Goal: Navigation & Orientation: Find specific page/section

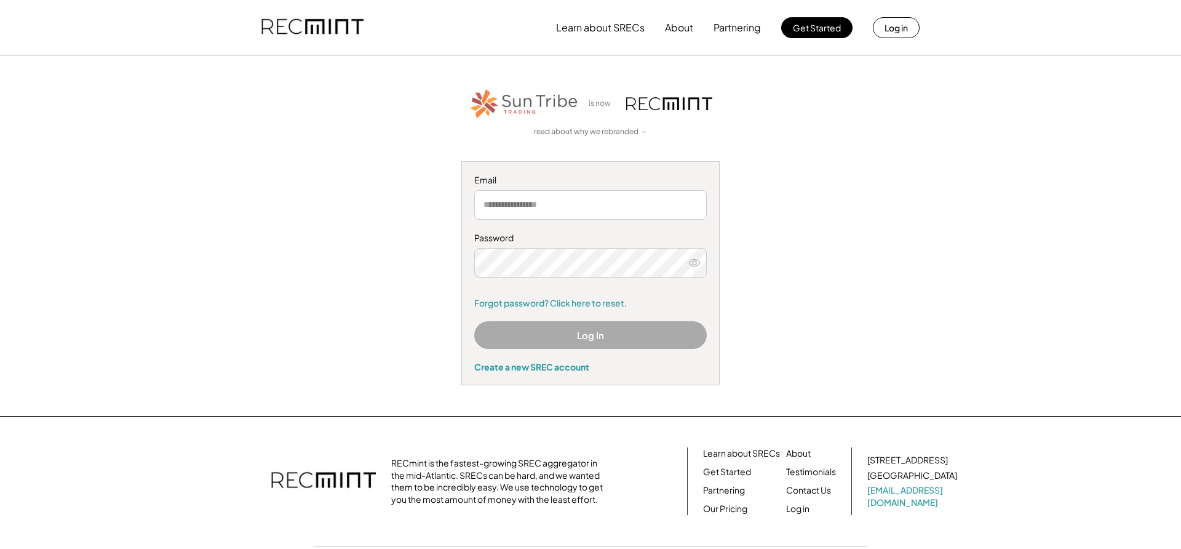
click at [519, 211] on input "email" at bounding box center [590, 205] width 233 height 30
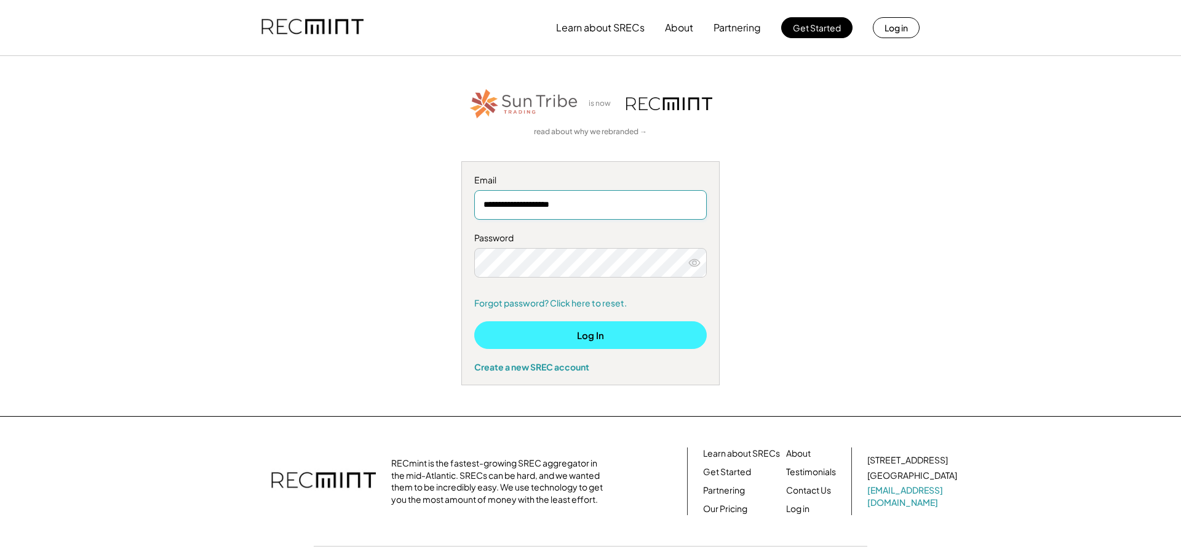
type input "**********"
click at [553, 332] on button "Log In" at bounding box center [590, 335] width 233 height 28
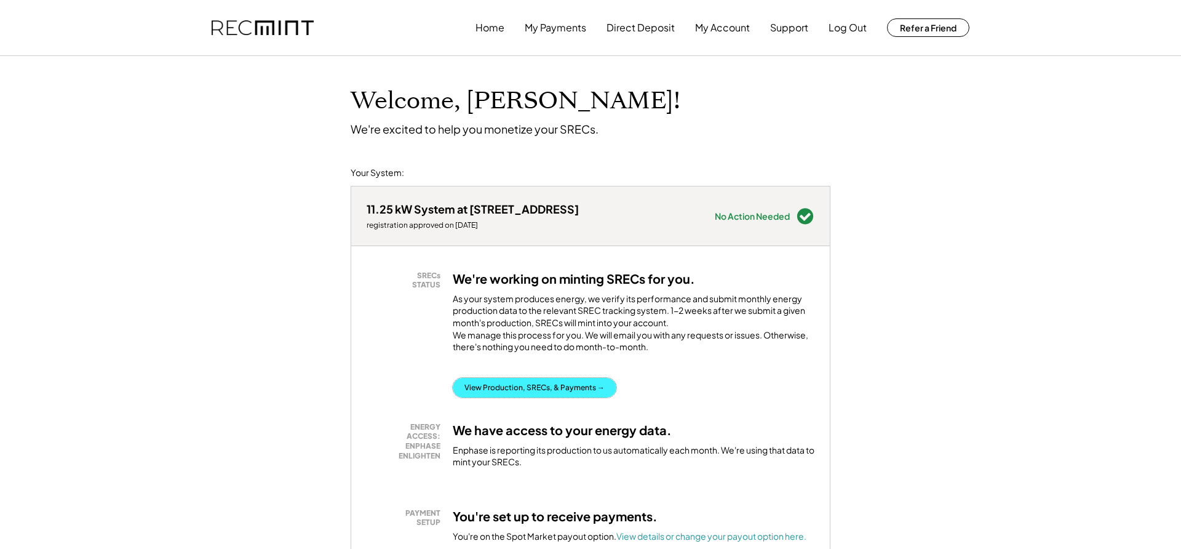
click at [474, 392] on button "View Production, SRECs, & Payments →" at bounding box center [535, 388] width 164 height 20
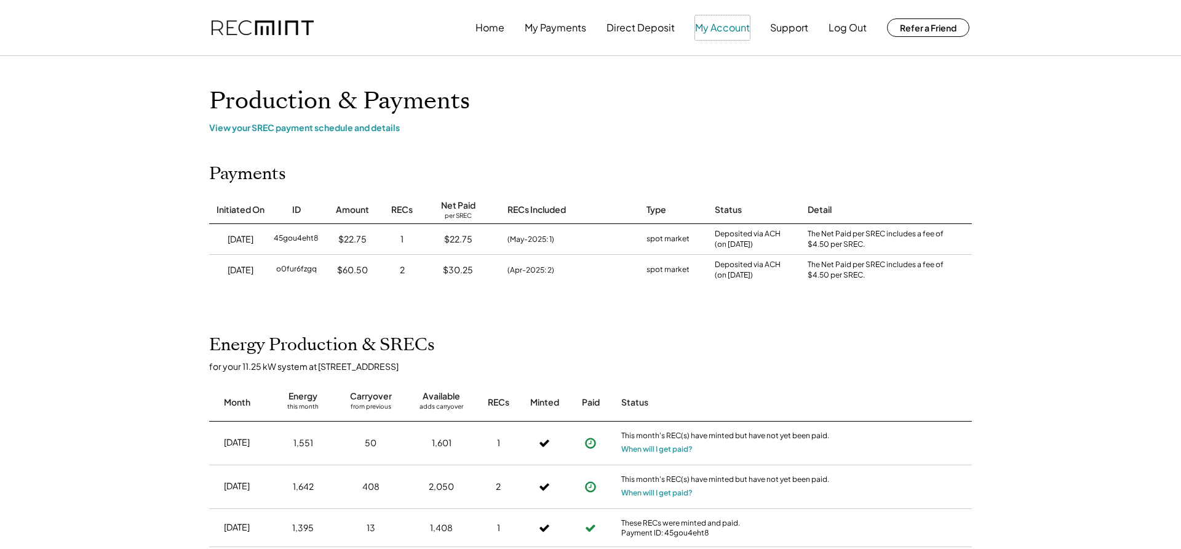
click at [726, 33] on button "My Account" at bounding box center [722, 27] width 55 height 25
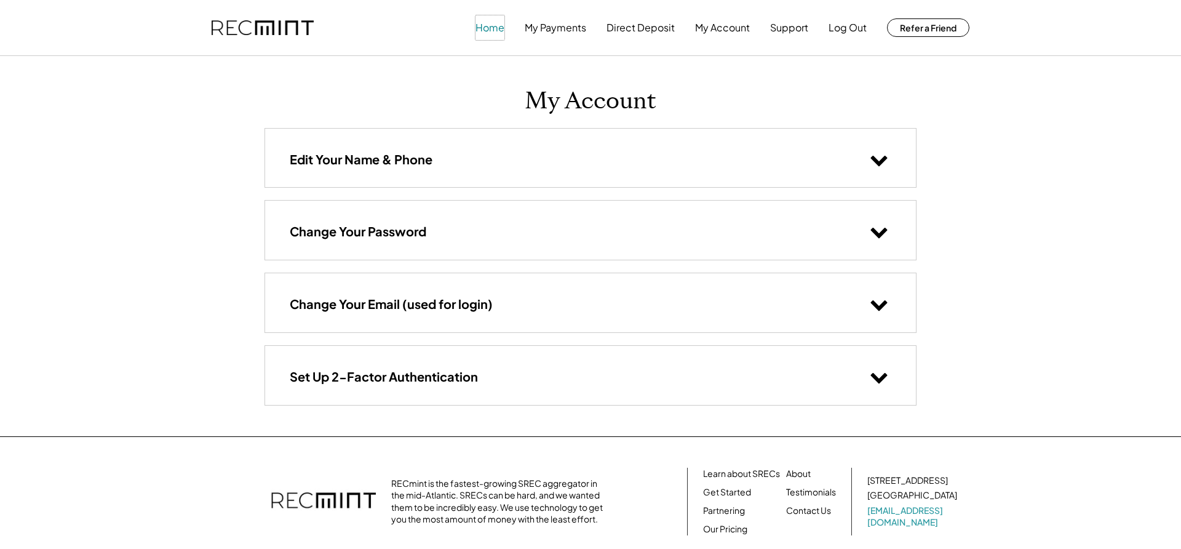
click at [501, 31] on button "Home" at bounding box center [489, 27] width 29 height 25
